Goal: Transaction & Acquisition: Purchase product/service

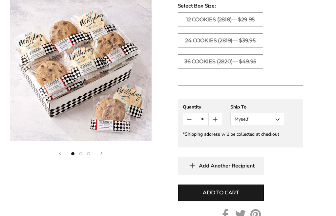
scroll to position [380, 0]
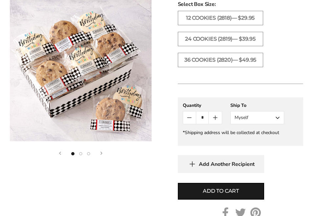
click at [279, 125] on button "Myself" at bounding box center [257, 117] width 54 height 13
click at [273, 148] on button "Other Recipient" at bounding box center [256, 142] width 53 height 12
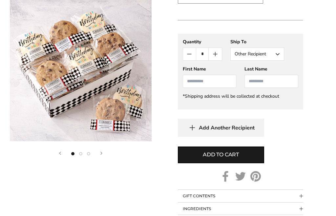
scroll to position [443, 0]
click at [199, 88] on input "First Name" at bounding box center [210, 81] width 54 height 13
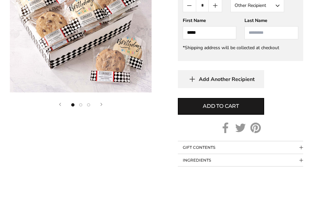
type input "*****"
click at [262, 75] on input "Last Name" at bounding box center [271, 81] width 54 height 13
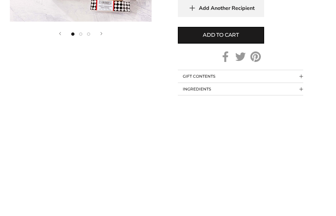
type input "********"
click at [234, 151] on span "Add to cart" at bounding box center [221, 155] width 36 height 8
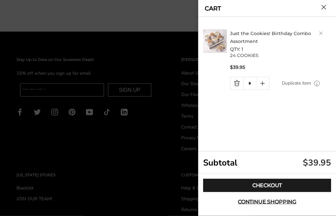
scroll to position [672, 0]
click at [284, 192] on link "Checkout" at bounding box center [267, 185] width 128 height 13
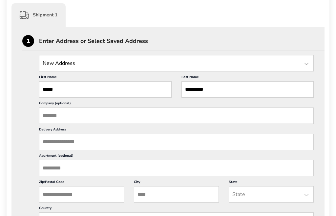
scroll to position [166, 0]
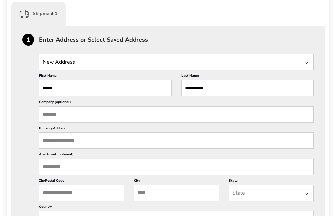
click at [307, 63] on div at bounding box center [306, 63] width 8 height 8
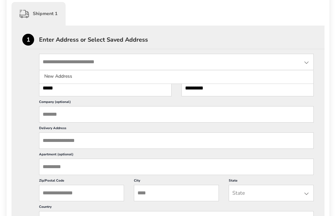
click at [61, 75] on li "New Address" at bounding box center [176, 76] width 274 height 12
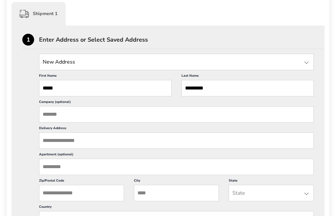
click at [69, 148] on input "Delivery Address" at bounding box center [176, 140] width 274 height 16
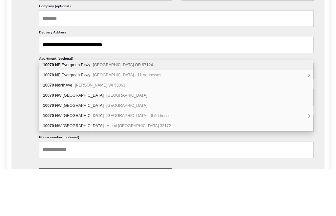
scroll to position [218, 0]
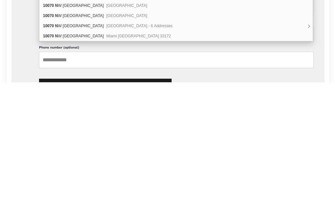
type input "**********"
click at [69, 159] on input "State" at bounding box center [176, 167] width 274 height 16
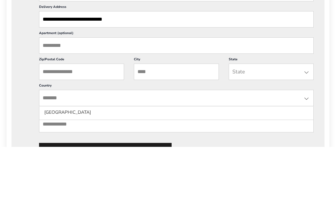
click at [147, 133] on input "City" at bounding box center [176, 141] width 85 height 16
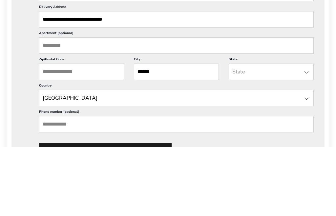
type input "******"
click at [303, 138] on div at bounding box center [306, 142] width 8 height 8
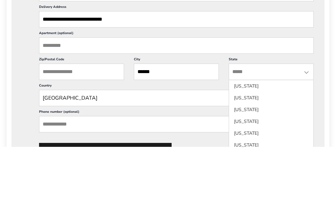
scroll to position [288, 0]
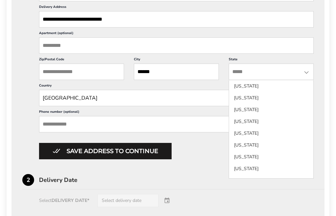
click at [309, 76] on div at bounding box center [306, 72] width 8 height 8
click at [308, 76] on div at bounding box center [306, 72] width 8 height 8
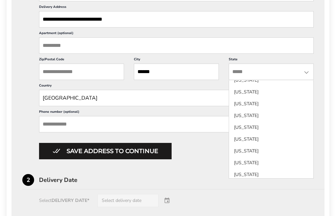
scroll to position [301, 0]
click at [247, 162] on li "Nevada" at bounding box center [271, 163] width 84 height 12
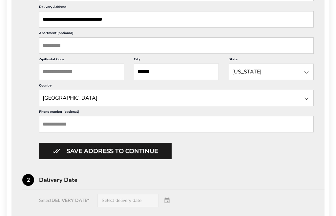
click at [308, 76] on div at bounding box center [306, 72] width 8 height 8
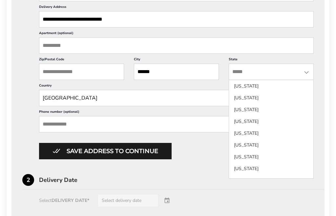
scroll to position [0, 0]
click at [250, 132] on li "Arizona" at bounding box center [271, 133] width 84 height 12
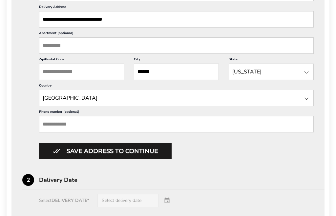
click at [72, 132] on input "Phone number (optional)" at bounding box center [176, 124] width 274 height 16
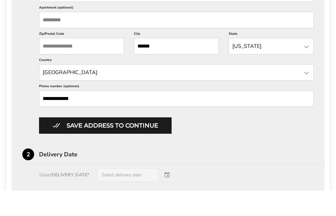
type input "**********"
click at [63, 64] on input "Zip/Postal Code" at bounding box center [81, 72] width 85 height 16
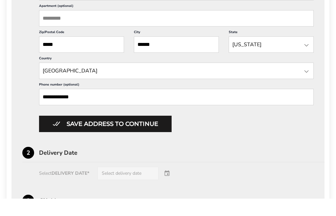
scroll to position [299, 0]
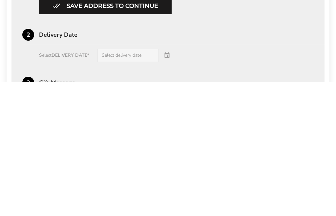
type input "*****"
click at [165, 183] on div "Select DELIVERY DATE* Select delivery date" at bounding box center [167, 189] width 291 height 13
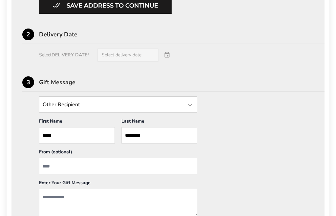
click at [151, 62] on div "Select DELIVERY DATE* Select delivery date" at bounding box center [167, 55] width 291 height 13
click at [171, 62] on div "Select DELIVERY DATE* Select delivery date" at bounding box center [167, 55] width 291 height 13
click at [136, 62] on div "Select DELIVERY DATE* Select delivery date" at bounding box center [167, 55] width 291 height 13
click at [170, 62] on div "Select DELIVERY DATE* Select delivery date" at bounding box center [167, 55] width 291 height 13
click at [167, 62] on div "Select DELIVERY DATE* Select delivery date" at bounding box center [167, 55] width 291 height 13
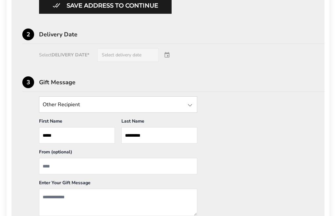
click at [143, 62] on div "Select DELIVERY DATE* Select delivery date" at bounding box center [167, 55] width 291 height 13
click at [111, 62] on div "Select DELIVERY DATE* Select delivery date" at bounding box center [167, 55] width 291 height 13
click at [77, 62] on div "Select DELIVERY DATE* Select delivery date" at bounding box center [167, 55] width 291 height 13
click at [170, 62] on div "Select DELIVERY DATE* Select delivery date" at bounding box center [167, 55] width 291 height 13
click at [61, 37] on div "Delivery Date" at bounding box center [181, 34] width 285 height 6
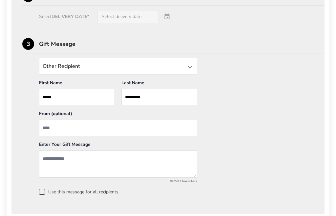
scroll to position [477, 0]
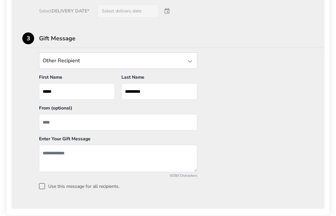
click at [51, 131] on input "From" at bounding box center [118, 122] width 158 height 16
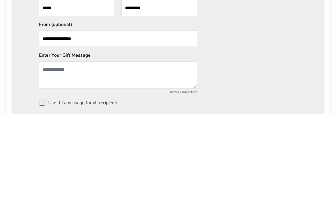
scroll to position [454, 0]
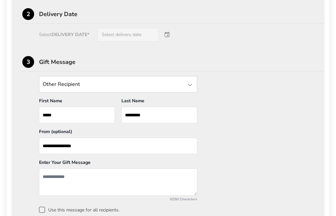
type input "**********"
click at [131, 41] on div "Select DELIVERY DATE* Select delivery date" at bounding box center [167, 34] width 291 height 13
click at [170, 41] on div "Select DELIVERY DATE* Select delivery date" at bounding box center [167, 34] width 291 height 13
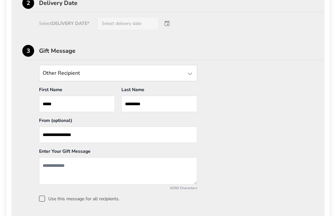
scroll to position [465, 0]
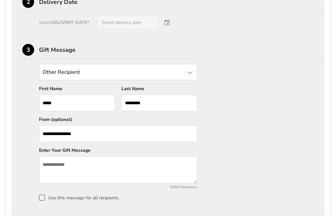
click at [78, 29] on div "Select DELIVERY DATE* Select delivery date" at bounding box center [167, 22] width 291 height 13
click at [74, 29] on div "Select DELIVERY DATE* Select delivery date" at bounding box center [167, 22] width 291 height 13
click at [131, 29] on div "Select DELIVERY DATE* Select delivery date" at bounding box center [167, 22] width 291 height 13
click at [168, 29] on div "Select DELIVERY DATE* Select delivery date" at bounding box center [167, 22] width 291 height 13
click at [170, 29] on div "Select DELIVERY DATE* Select delivery date" at bounding box center [167, 22] width 291 height 13
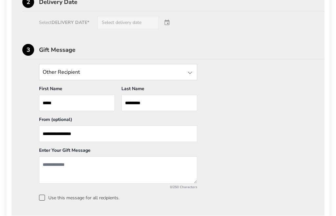
click at [85, 183] on textarea "Add a message" at bounding box center [118, 170] width 158 height 27
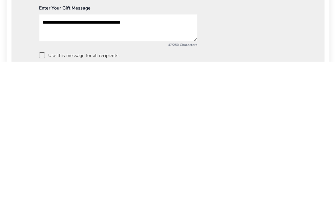
scroll to position [449, 0]
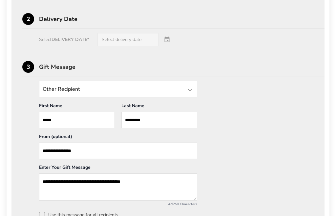
type textarea "**********"
click at [176, 46] on div "Select DELIVERY DATE* Select delivery date" at bounding box center [167, 39] width 291 height 13
click at [138, 46] on div "Select DELIVERY DATE* Select delivery date" at bounding box center [167, 39] width 291 height 13
click at [152, 46] on div "Select DELIVERY DATE* Select delivery date" at bounding box center [167, 39] width 291 height 13
click at [70, 46] on div "Select DELIVERY DATE* Select delivery date" at bounding box center [167, 39] width 291 height 13
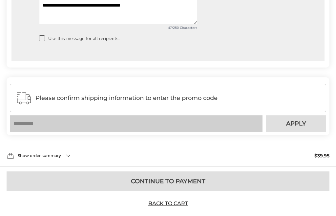
scroll to position [635, 0]
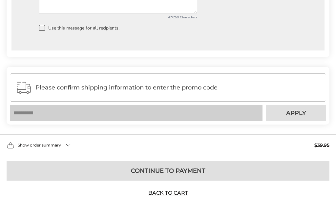
click at [66, 156] on div "Show order summary $39.95" at bounding box center [168, 146] width 336 height 22
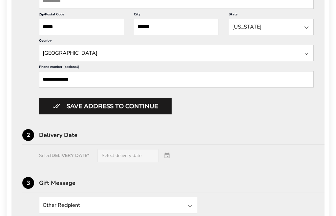
scroll to position [332, 0]
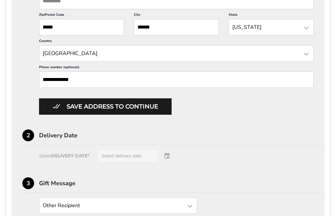
click at [137, 115] on button "Save address to continue" at bounding box center [105, 106] width 132 height 16
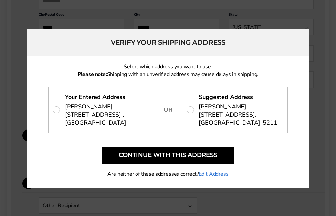
click at [277, 115] on p "Suggested Address Steve VanMeter 10070 N BLUE CROSSING WAY, TUCSON, AZ 85743-52…" at bounding box center [234, 110] width 105 height 46
click at [215, 164] on button "Continue with this address" at bounding box center [167, 154] width 131 height 17
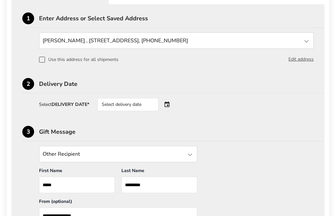
scroll to position [188, 0]
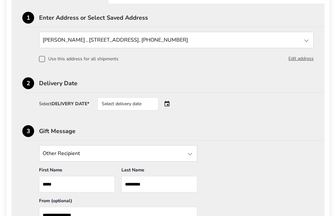
click at [147, 107] on div "Select delivery date" at bounding box center [127, 103] width 61 height 13
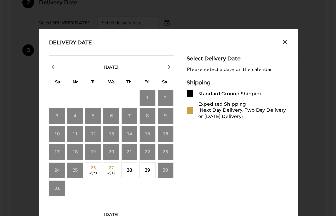
scroll to position [271, 0]
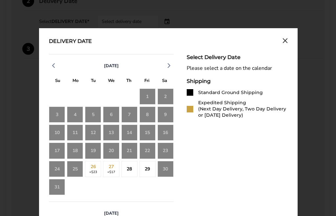
click at [150, 171] on div "29" at bounding box center [147, 169] width 16 height 16
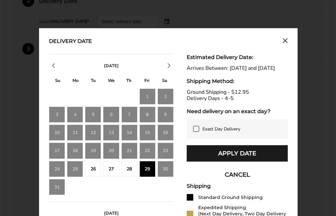
click at [284, 40] on icon "Close calendar" at bounding box center [284, 41] width 5 height 6
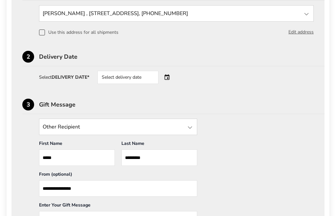
scroll to position [213, 0]
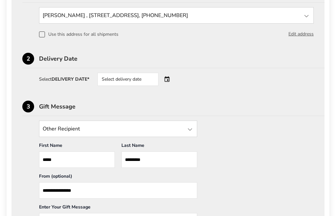
click at [172, 84] on div "Select delivery date" at bounding box center [136, 79] width 79 height 13
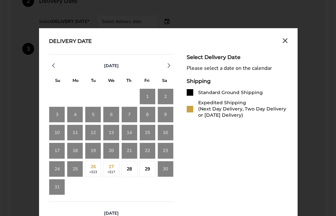
scroll to position [273, 0]
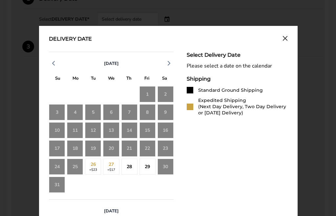
click at [79, 169] on div "25" at bounding box center [75, 167] width 16 height 16
click at [80, 170] on div "25" at bounding box center [75, 167] width 16 height 16
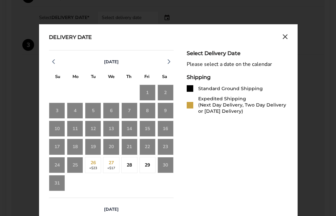
scroll to position [275, 0]
click at [78, 167] on div "25" at bounding box center [75, 165] width 16 height 16
click at [76, 168] on div "25" at bounding box center [75, 165] width 16 height 16
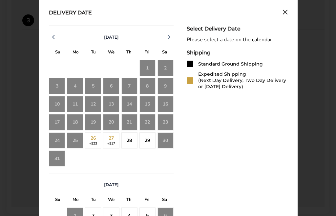
scroll to position [300, 0]
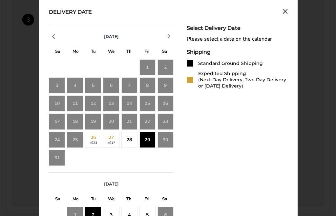
click at [132, 140] on div "28" at bounding box center [129, 140] width 16 height 16
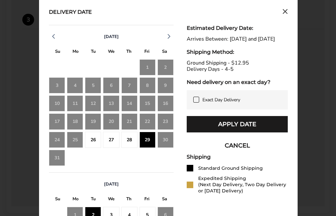
click at [204, 103] on span "Exact Day Delivery" at bounding box center [221, 100] width 38 height 6
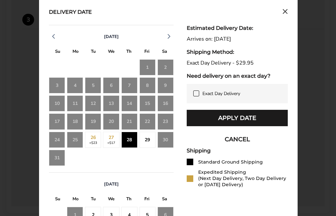
click at [152, 140] on div "29" at bounding box center [147, 140] width 16 height 16
click at [200, 96] on label "Exact Day Delivery" at bounding box center [237, 93] width 88 height 6
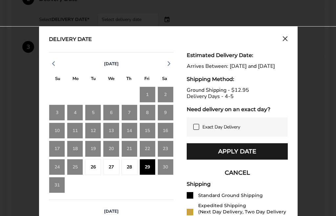
scroll to position [275, 0]
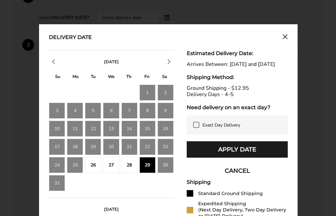
click at [164, 189] on div "6" at bounding box center [165, 183] width 16 height 16
click at [242, 177] on button "CANCEL" at bounding box center [236, 171] width 101 height 16
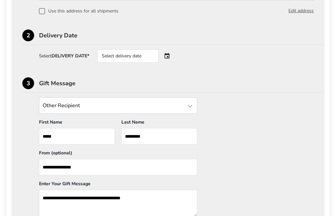
scroll to position [227, 0]
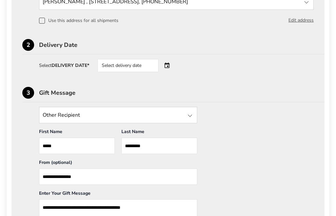
click at [171, 67] on div "Select delivery date" at bounding box center [136, 65] width 79 height 13
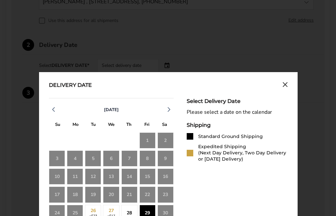
click at [130, 214] on div "28" at bounding box center [129, 213] width 16 height 16
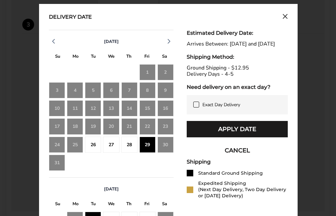
scroll to position [295, 0]
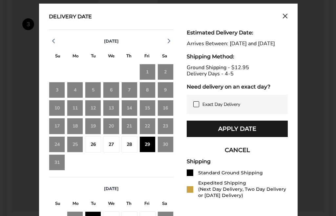
click at [130, 149] on div "28" at bounding box center [129, 144] width 16 height 16
click at [203, 137] on button "Apply Date" at bounding box center [236, 129] width 101 height 16
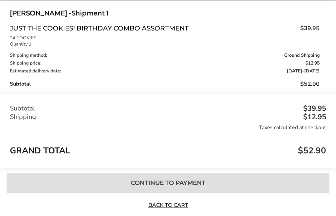
scroll to position [611, 0]
click at [178, 209] on link "Back to Cart" at bounding box center [168, 205] width 46 height 7
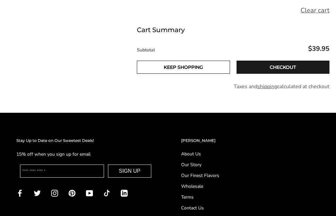
scroll to position [254, 0]
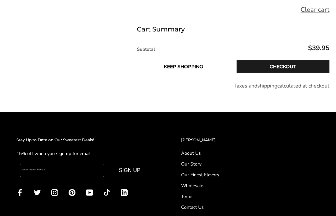
click at [291, 68] on link "Checkout" at bounding box center [282, 66] width 93 height 13
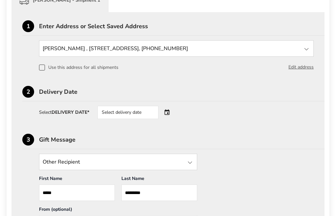
scroll to position [185, 0]
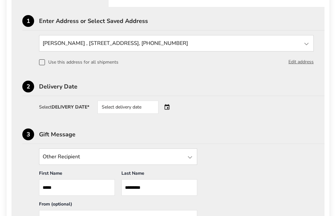
click at [168, 109] on div "Select delivery date" at bounding box center [136, 107] width 79 height 13
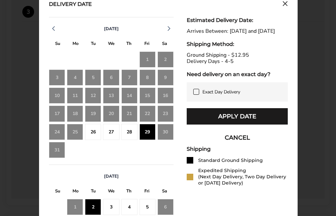
scroll to position [309, 0]
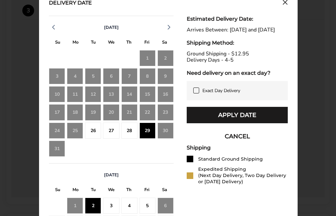
click at [131, 157] on div "4" at bounding box center [129, 149] width 16 height 16
click at [162, 161] on div "August 2025 S M T W T F S 27 28 29 30 31 1 2 3 4 5 6 7 8 9 10 11 12 13 14 15 16…" at bounding box center [111, 89] width 125 height 147
click at [90, 133] on div "26" at bounding box center [93, 131] width 16 height 16
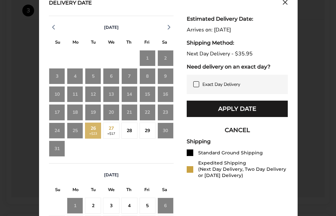
click at [115, 132] on div "27 +$17" at bounding box center [111, 131] width 16 height 16
click at [133, 136] on div "28" at bounding box center [129, 131] width 16 height 16
click at [129, 135] on div "28" at bounding box center [129, 131] width 16 height 16
click at [196, 87] on span at bounding box center [196, 84] width 6 height 6
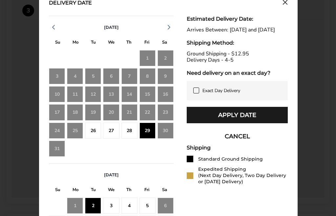
click at [283, 7] on button "Close calendar" at bounding box center [284, 3] width 5 height 7
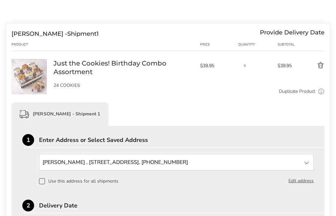
scroll to position [38, 0]
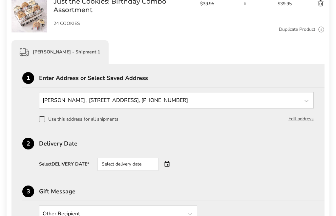
scroll to position [128, 0]
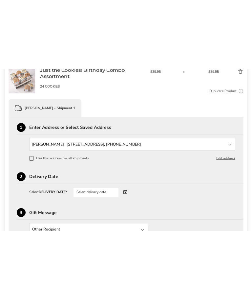
scroll to position [95, 0]
